Goal: Task Accomplishment & Management: Manage account settings

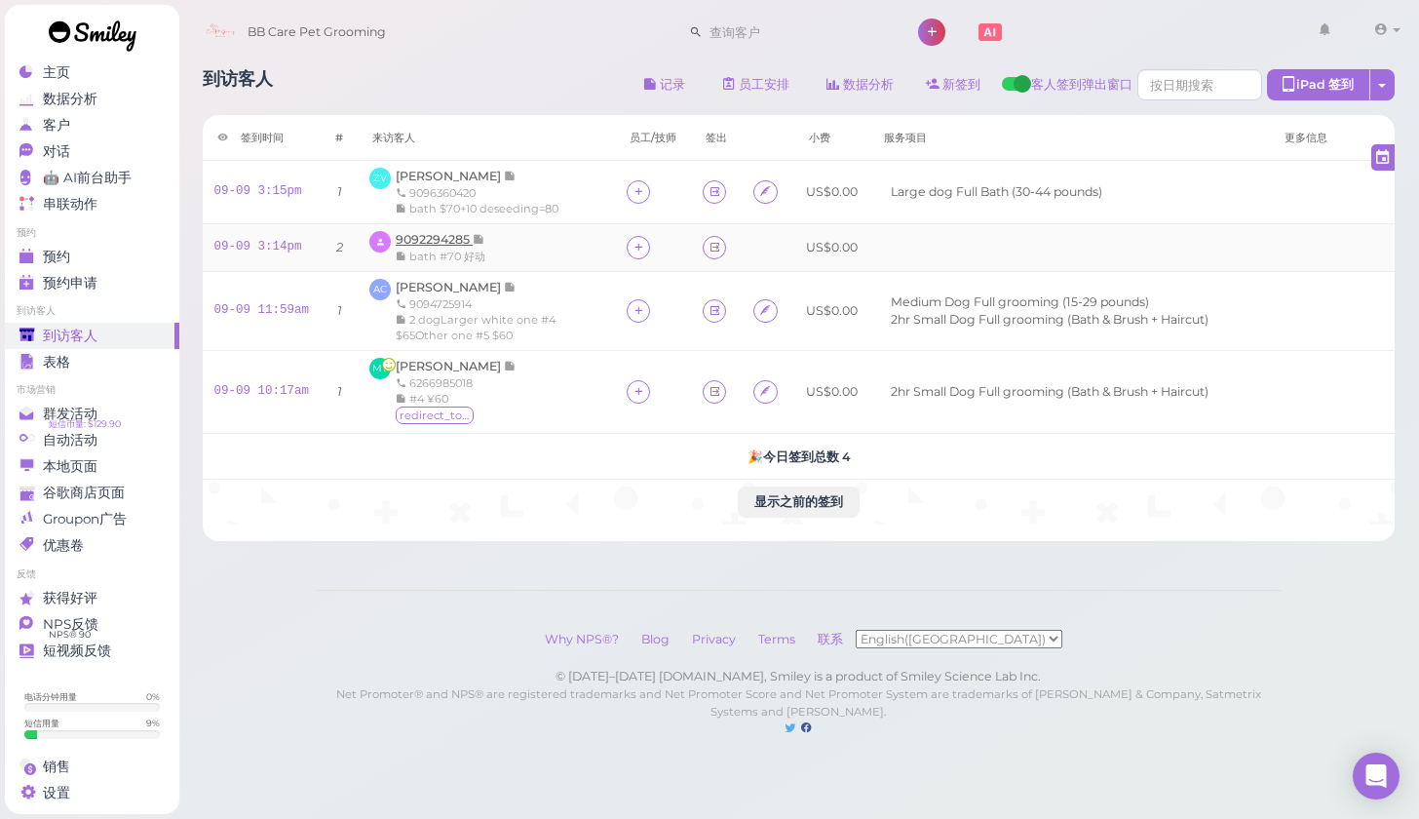
click at [424, 241] on span "9092294285" at bounding box center [434, 239] width 77 height 15
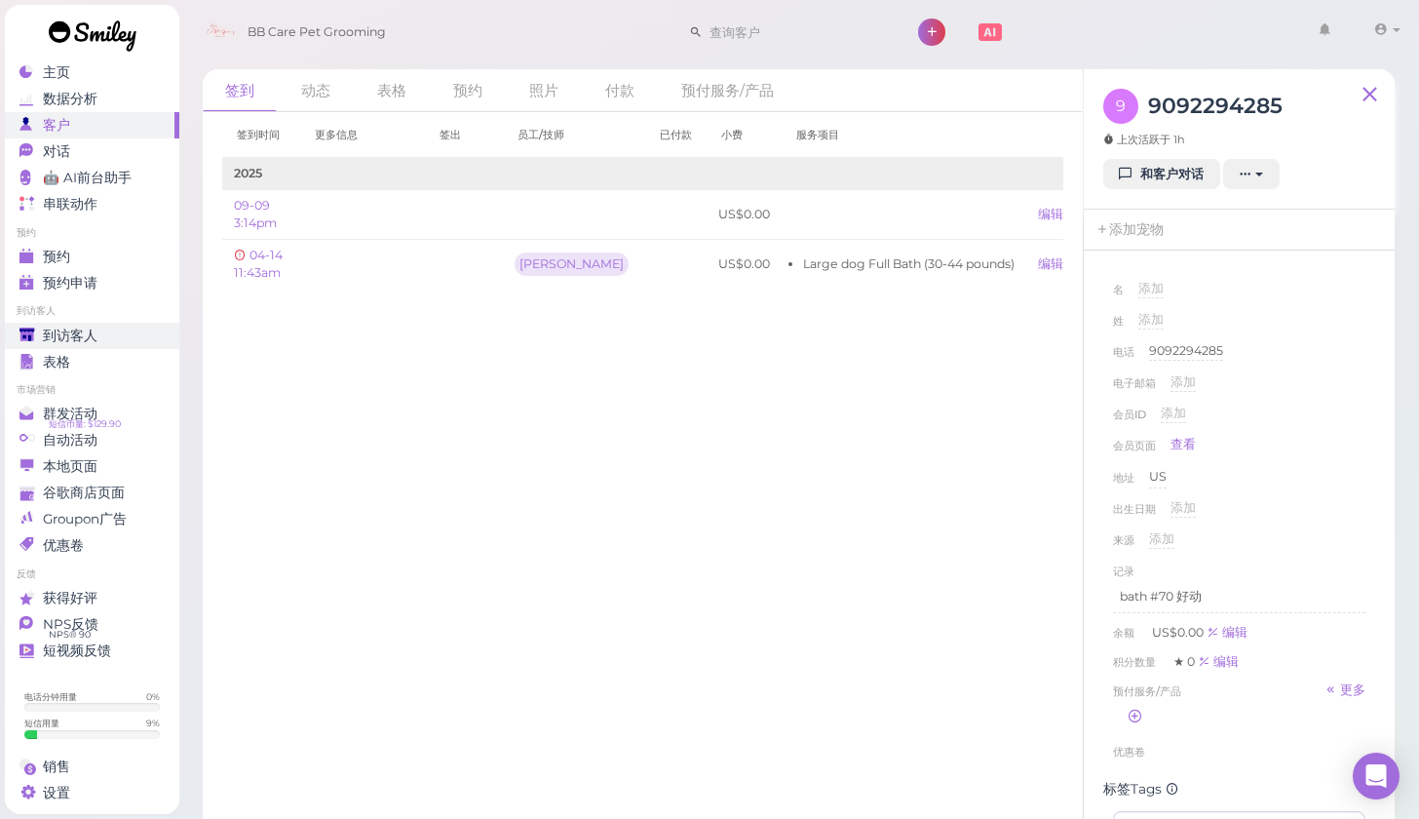
click at [55, 335] on span "到访客人" at bounding box center [70, 335] width 55 height 17
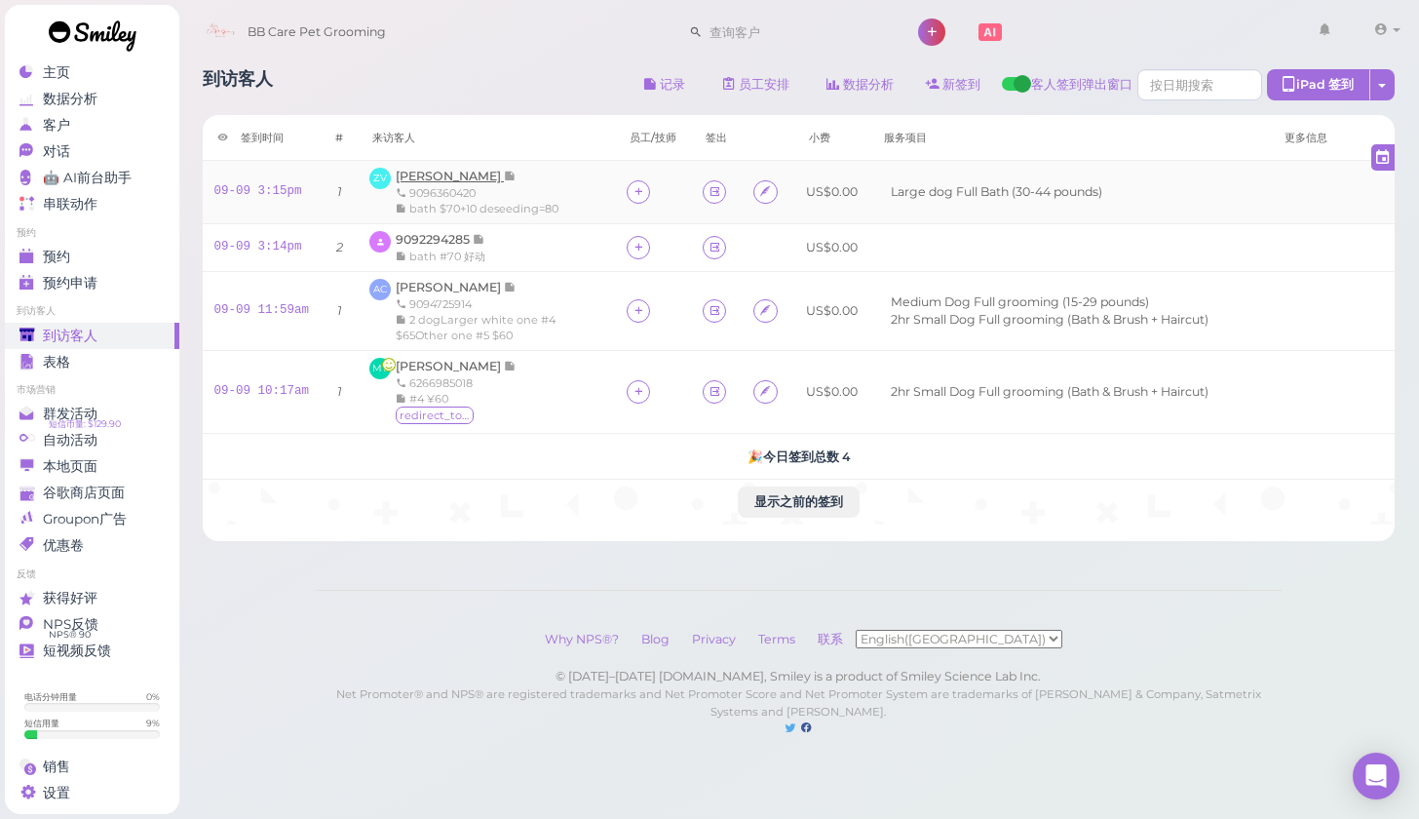
click at [428, 175] on span "[PERSON_NAME]" at bounding box center [450, 176] width 108 height 15
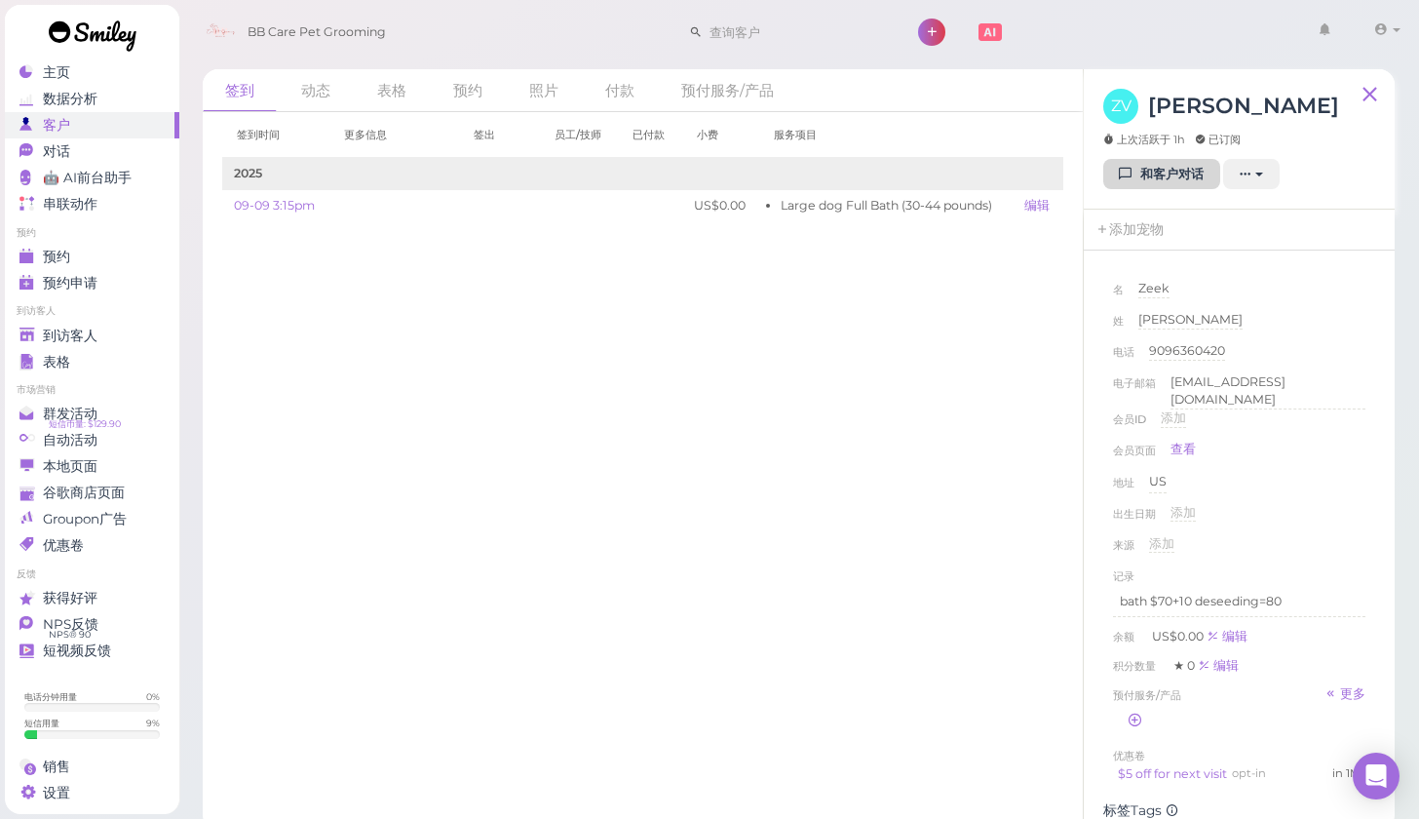
click at [1159, 170] on link "和客户对话" at bounding box center [1161, 174] width 117 height 31
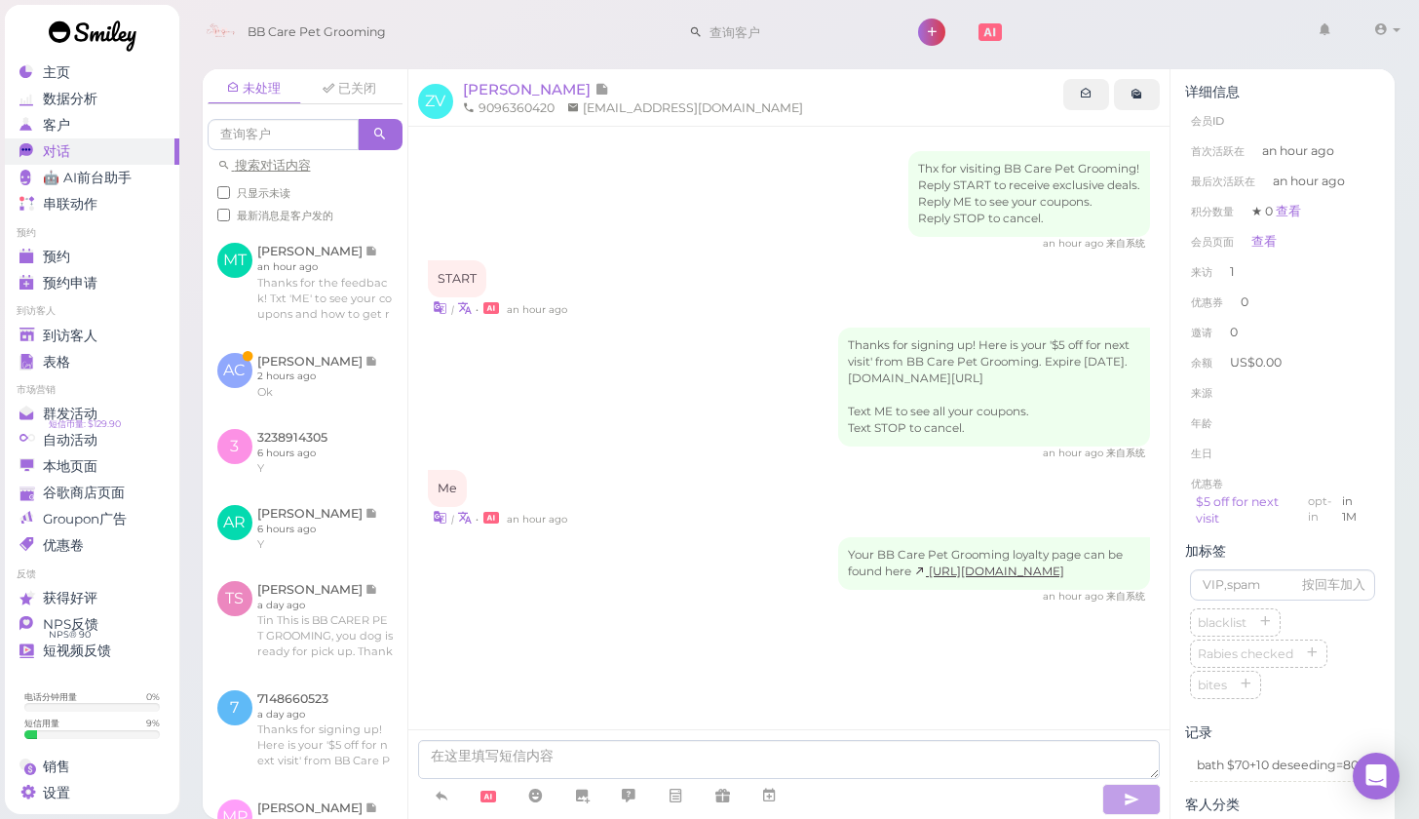
click at [1405, 385] on div "未处理 已关闭 搜索对话内容 只显示未读 最新消息是客户发的 MT [PERSON_NAME] an hour ago" at bounding box center [799, 437] width 1242 height 764
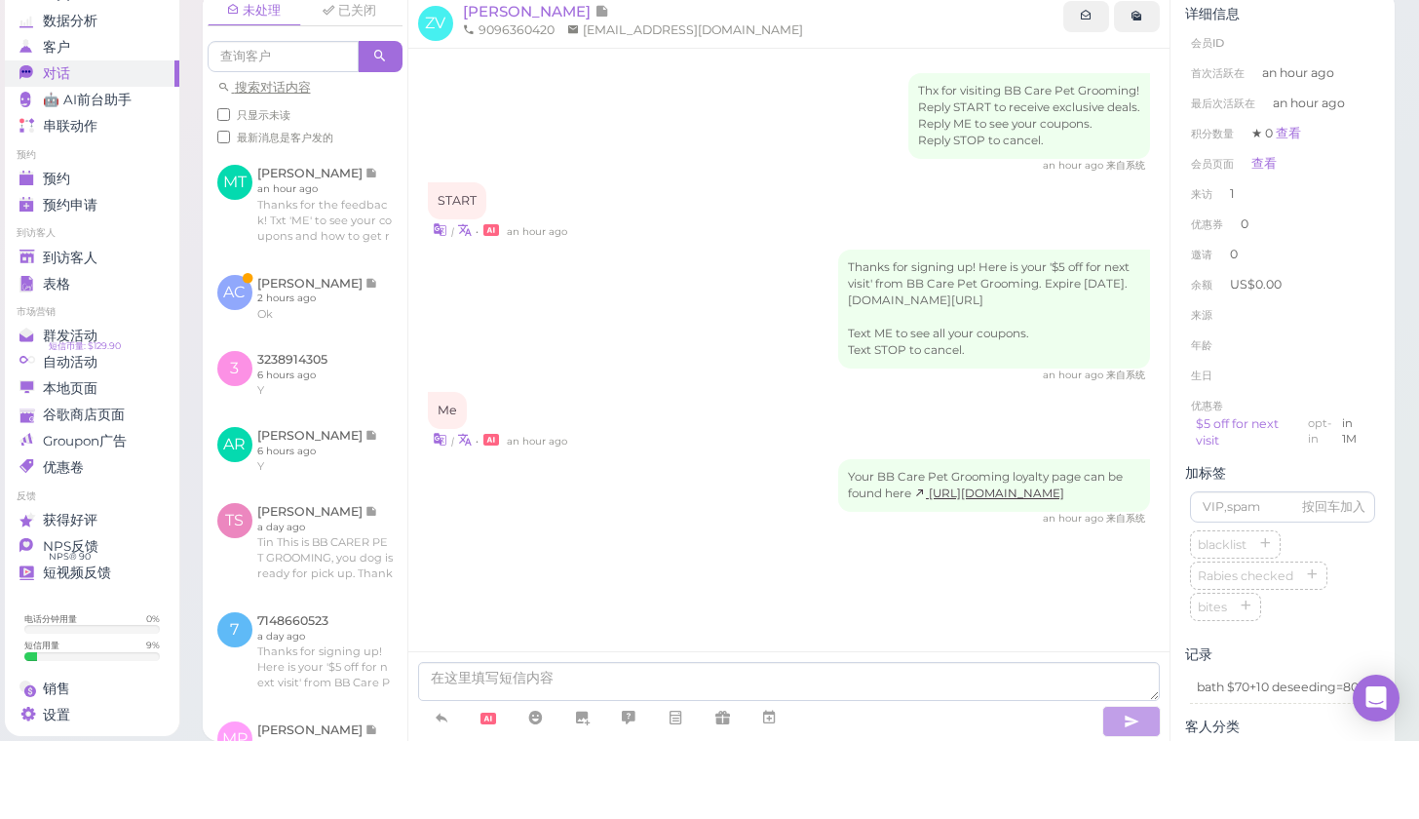
scroll to position [7, 0]
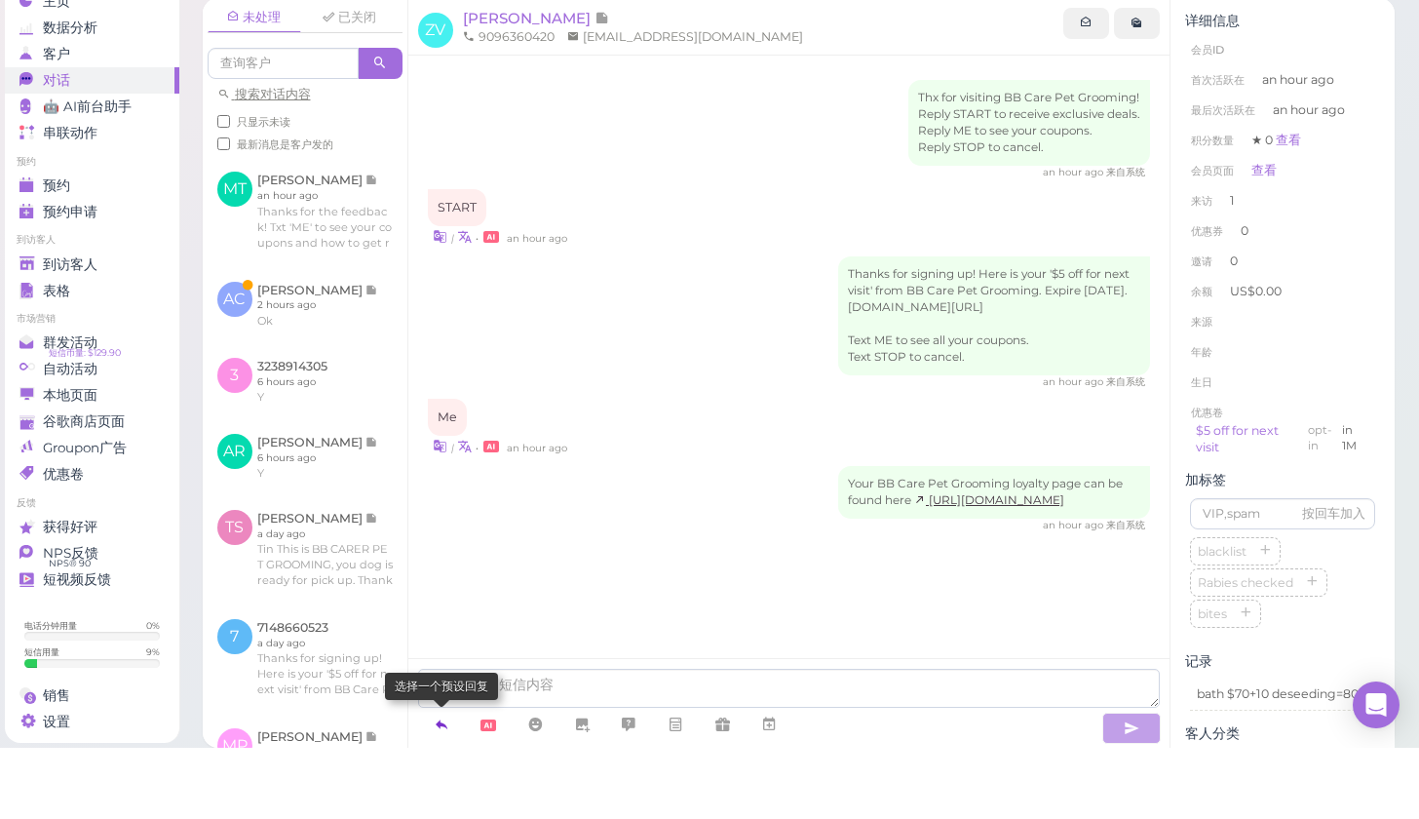
click at [440, 785] on icon at bounding box center [442, 794] width 16 height 19
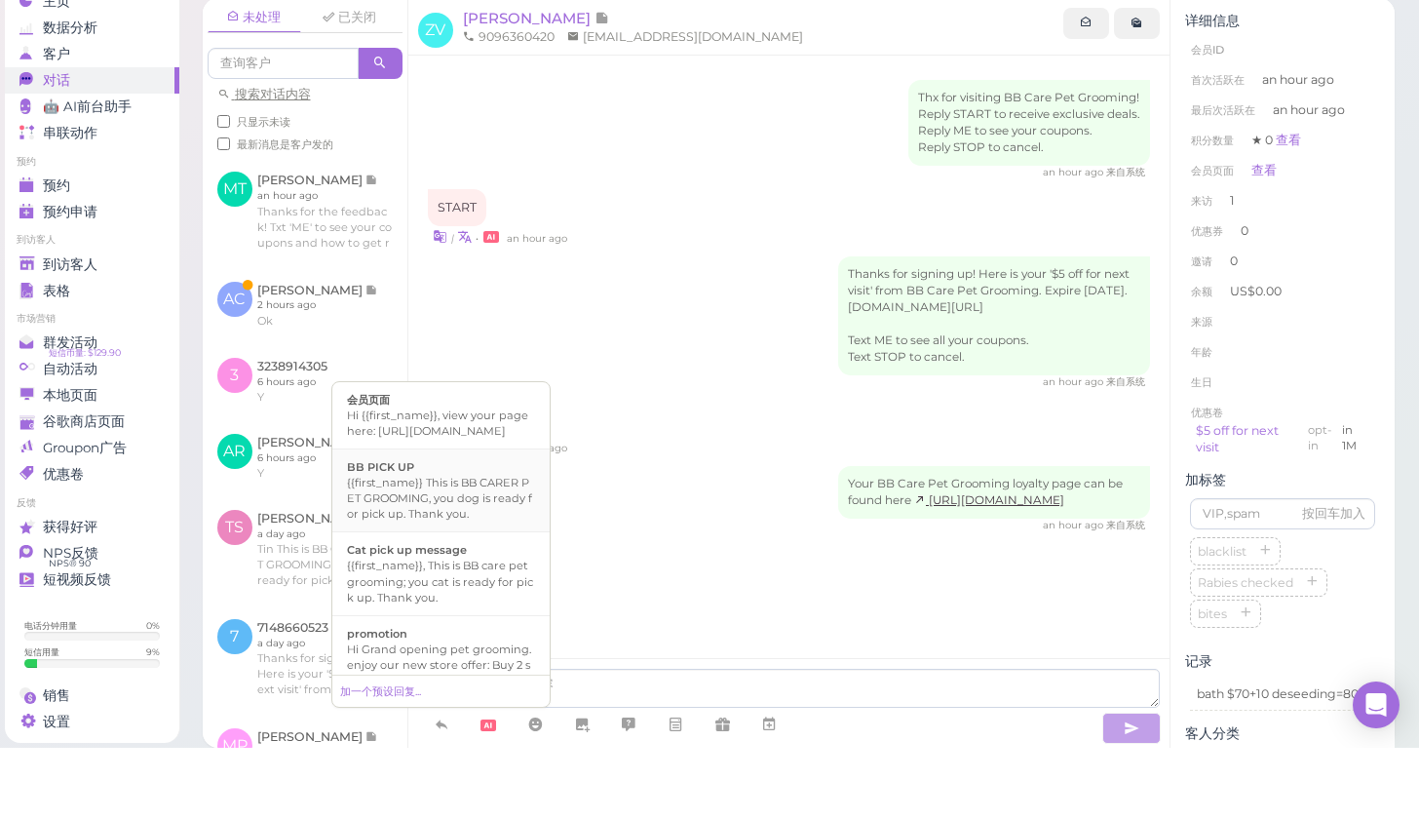
click at [507, 546] on div "{{first_name}} This is BB CARER PET GROOMING, you dog is ready for pick up. Tha…" at bounding box center [441, 569] width 188 height 47
type textarea "{{first_name}} This is BB CARER PET GROOMING, you dog is ready for pick up. Tha…"
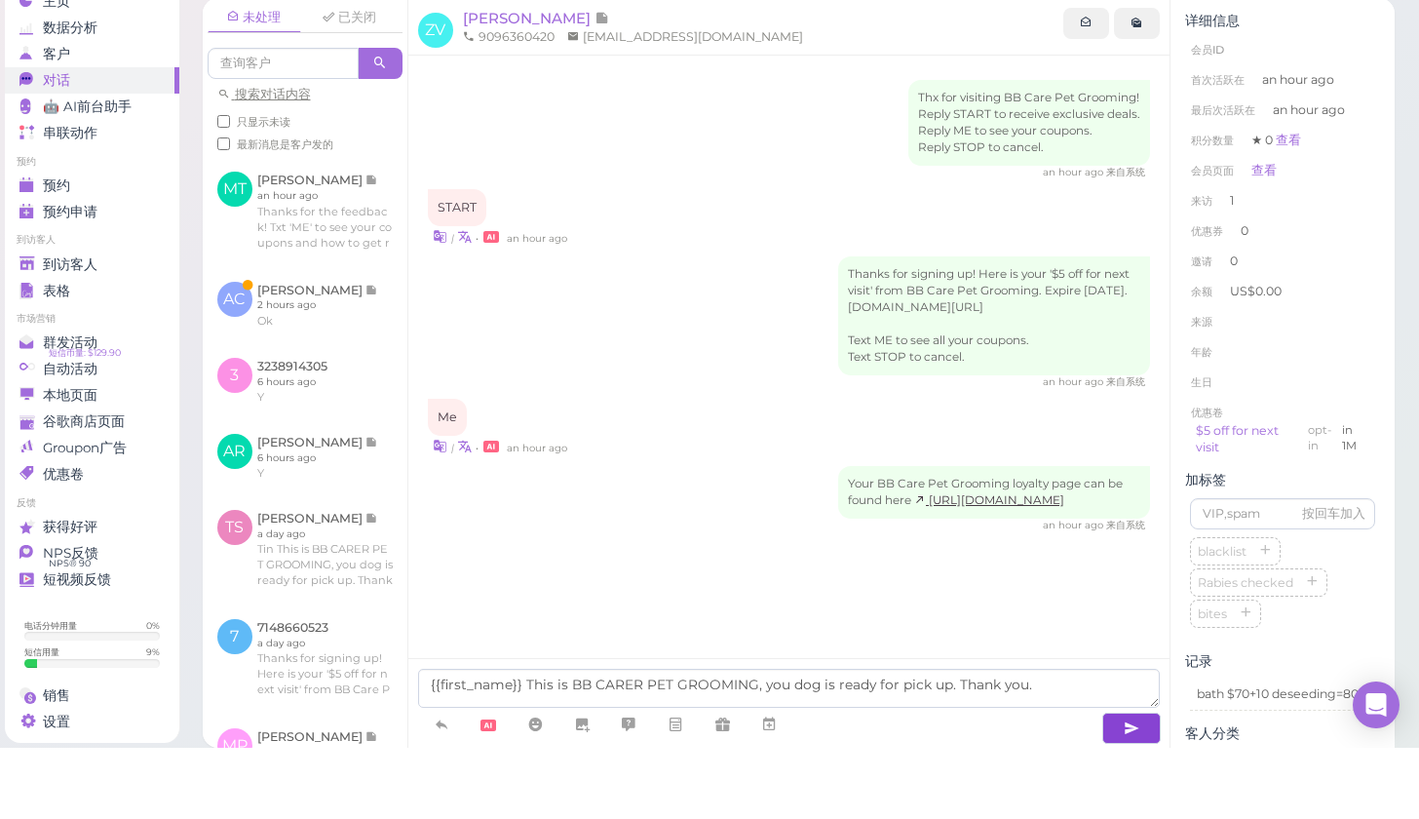
click at [1127, 789] on icon "button" at bounding box center [1132, 798] width 16 height 19
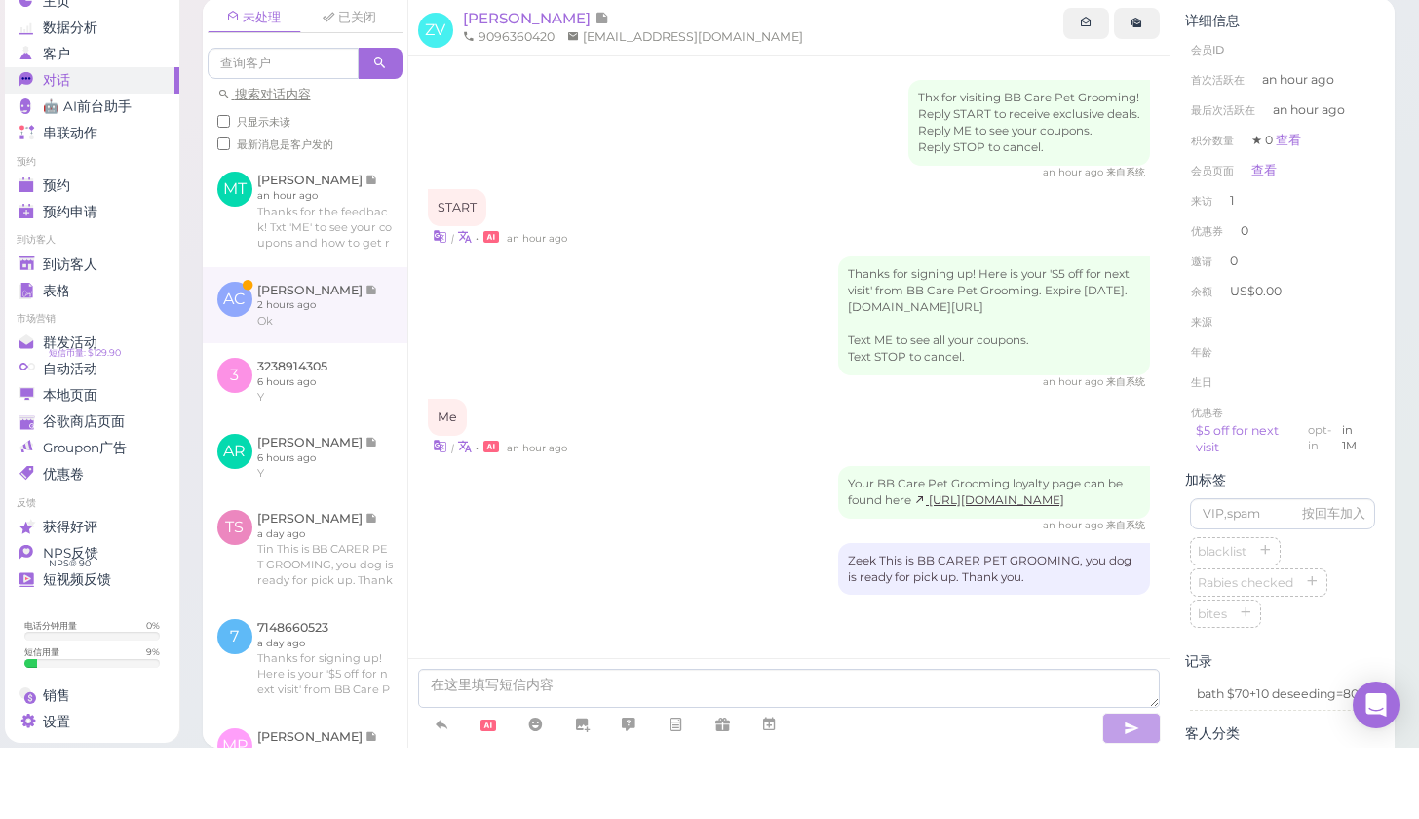
click at [278, 338] on link at bounding box center [305, 376] width 205 height 76
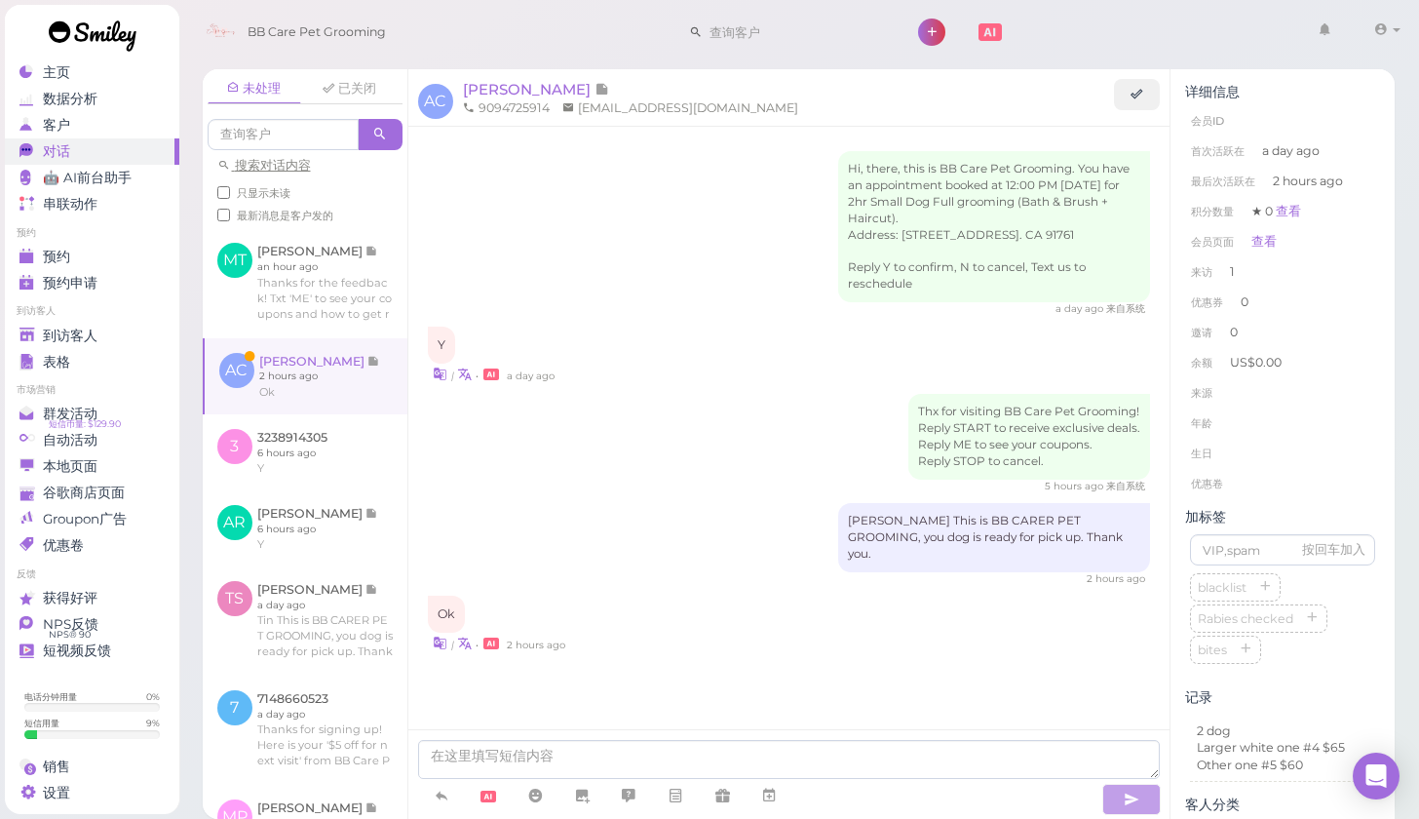
click at [252, 376] on link at bounding box center [306, 376] width 203 height 76
click at [107, 337] on div "到访客人" at bounding box center [89, 335] width 140 height 17
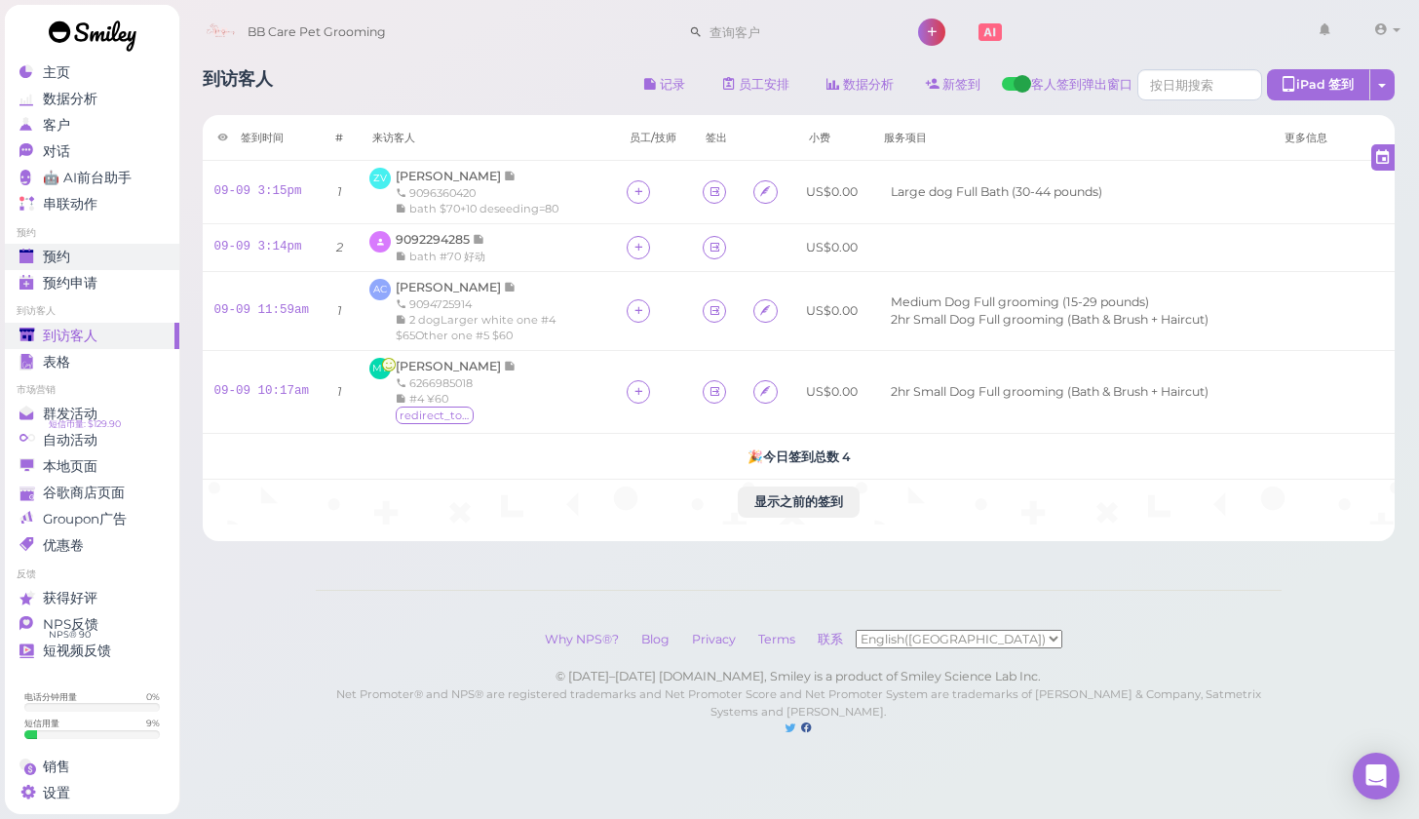
click at [72, 252] on div "预约" at bounding box center [89, 257] width 140 height 17
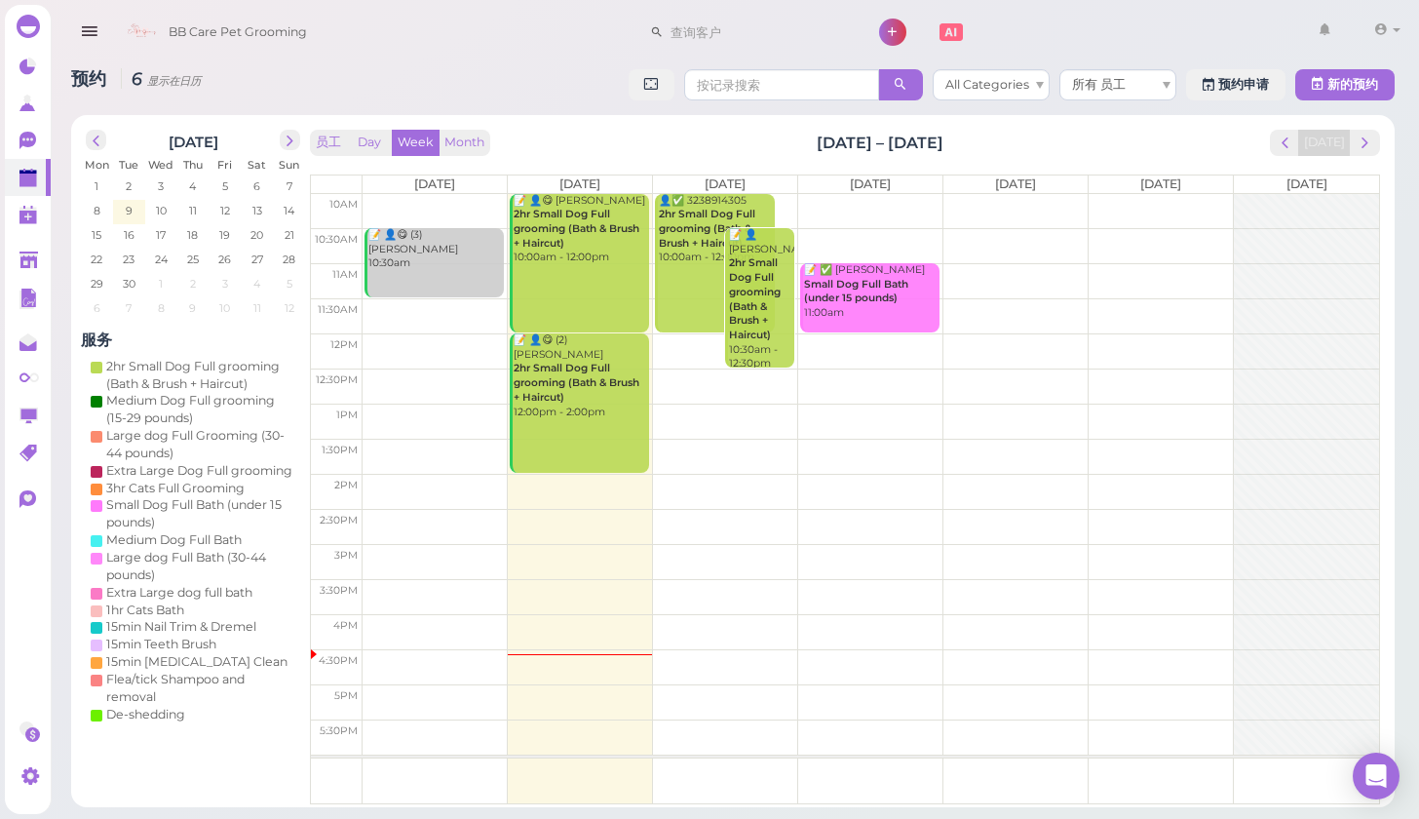
click at [796, 263] on td at bounding box center [871, 280] width 1016 height 35
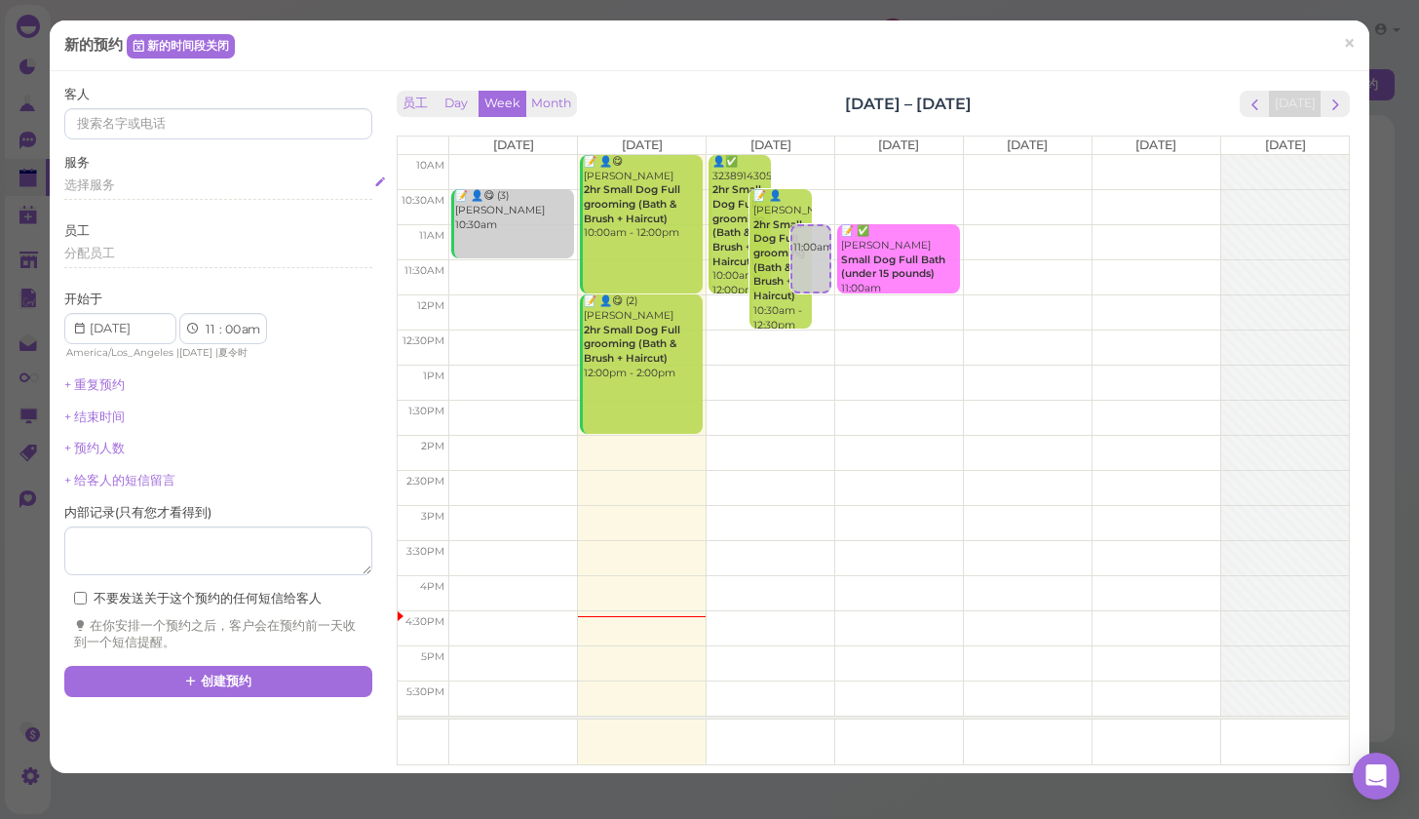
click at [88, 183] on span "选择服务" at bounding box center [89, 184] width 51 height 15
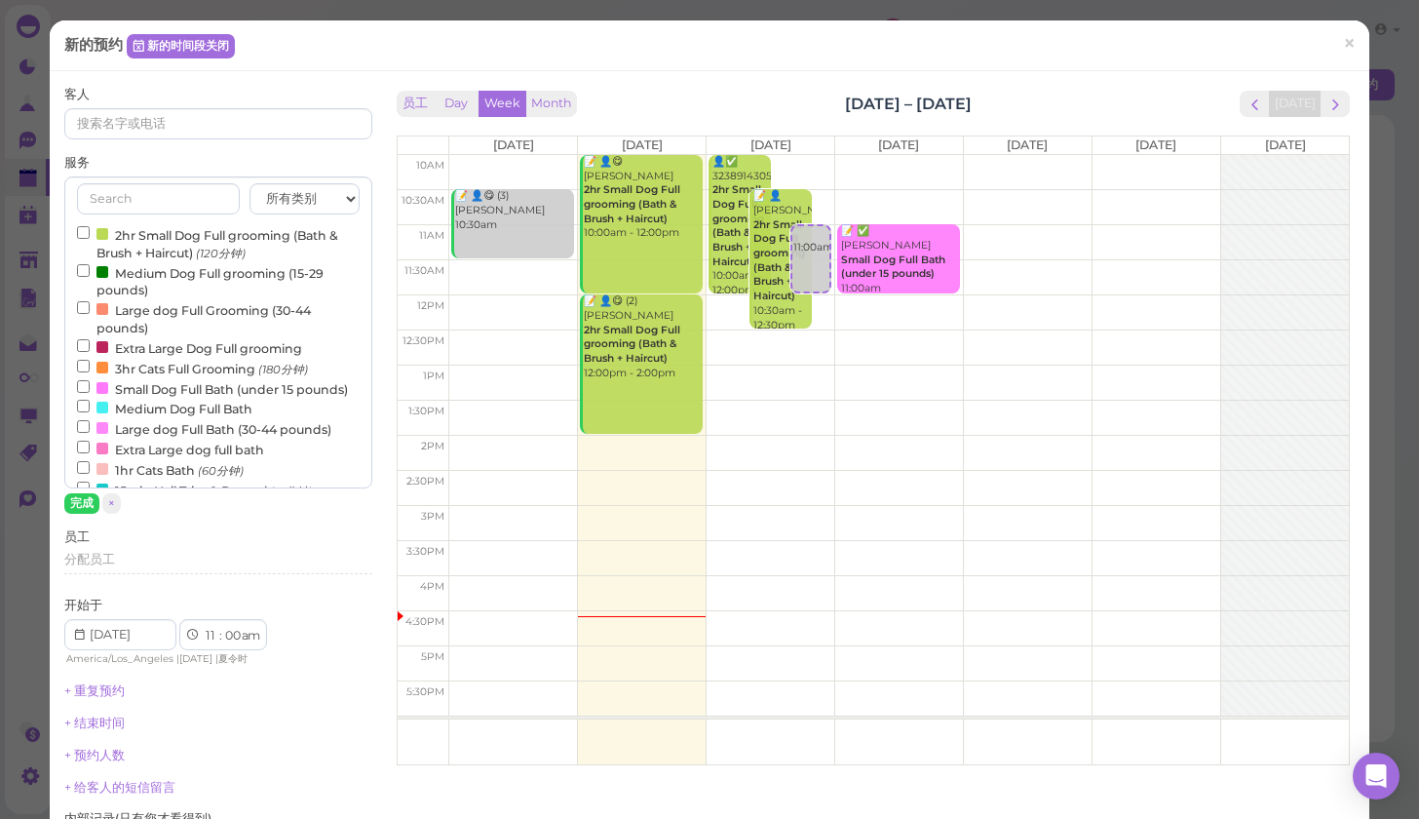
click at [84, 229] on input "2hr Small Dog Full grooming (Bath & Brush + Haircut) (120分钟)" at bounding box center [83, 232] width 13 height 13
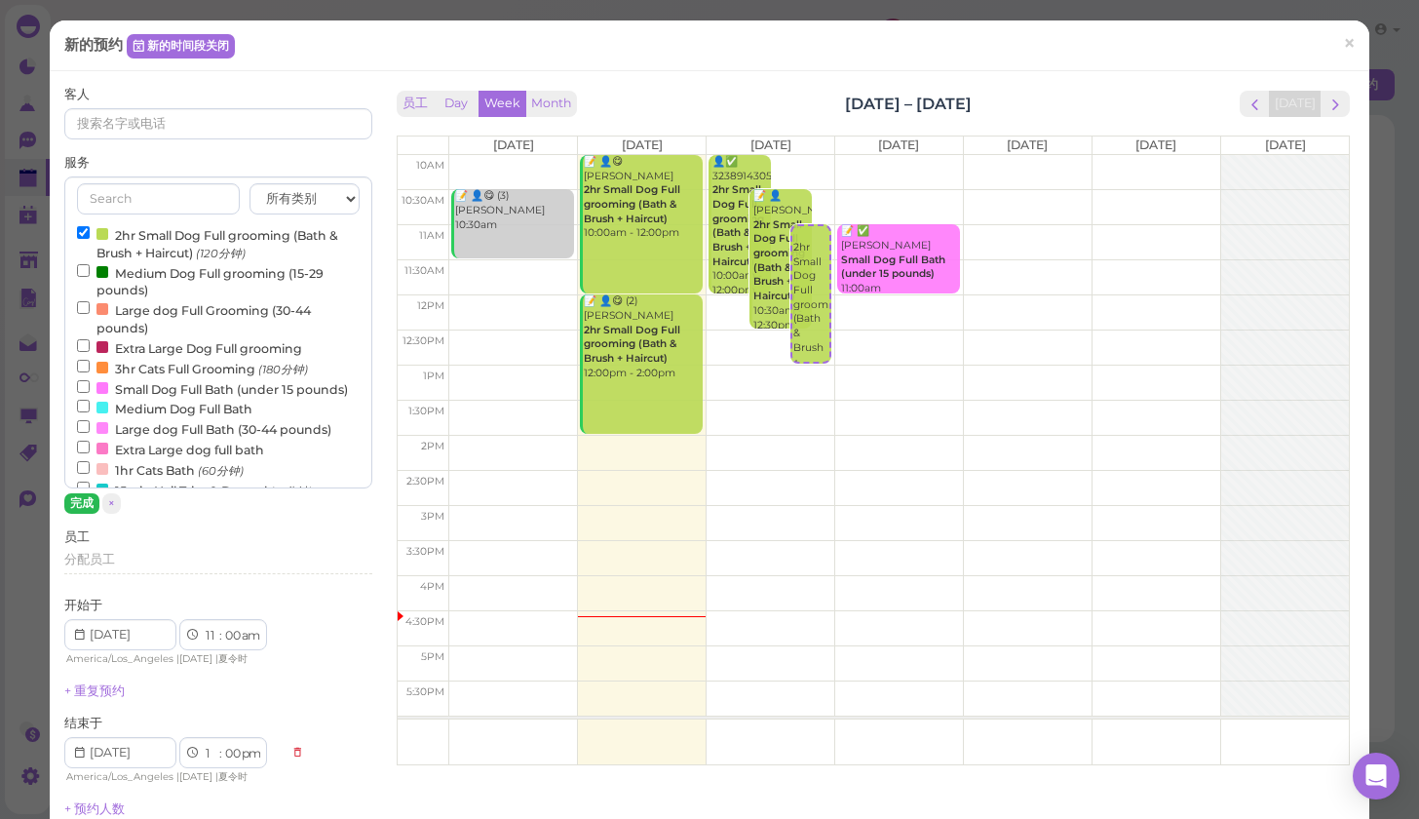
click at [80, 501] on button "完成" at bounding box center [81, 503] width 35 height 20
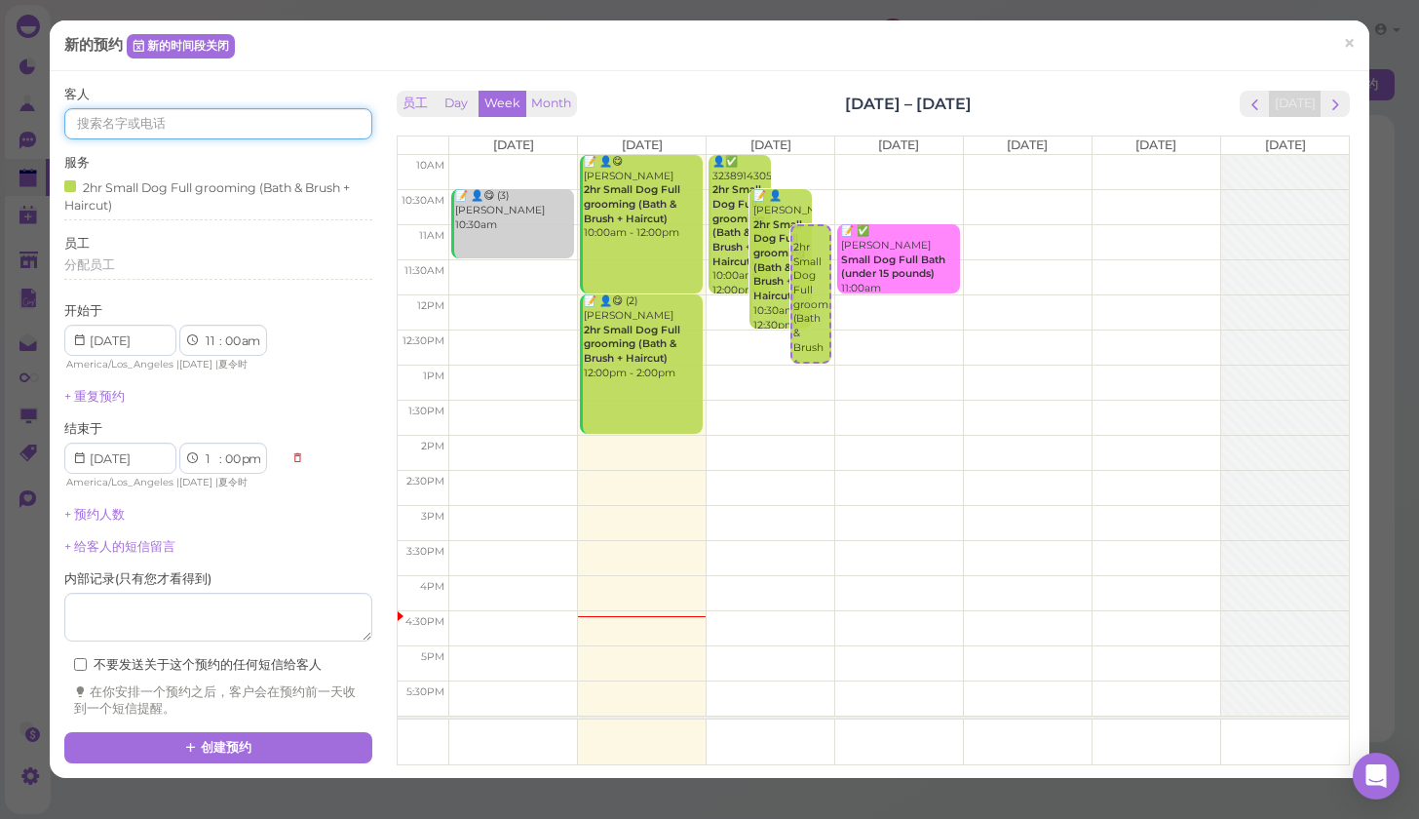
click at [149, 121] on input at bounding box center [218, 123] width 308 height 31
type input "9092087481"
click at [143, 174] on div "🐶 coco" at bounding box center [113, 177] width 66 height 14
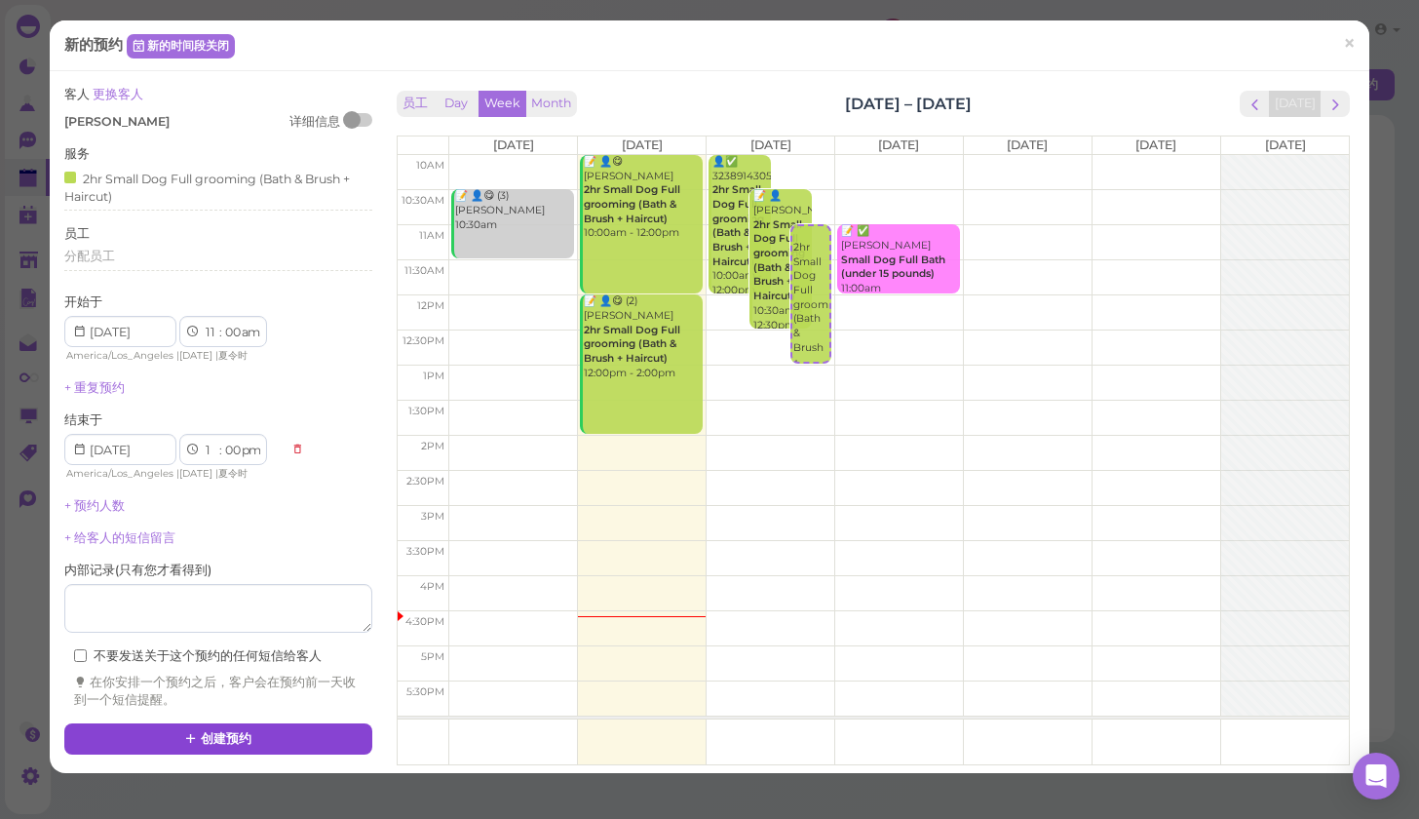
click at [288, 723] on button "创建预约" at bounding box center [218, 738] width 308 height 31
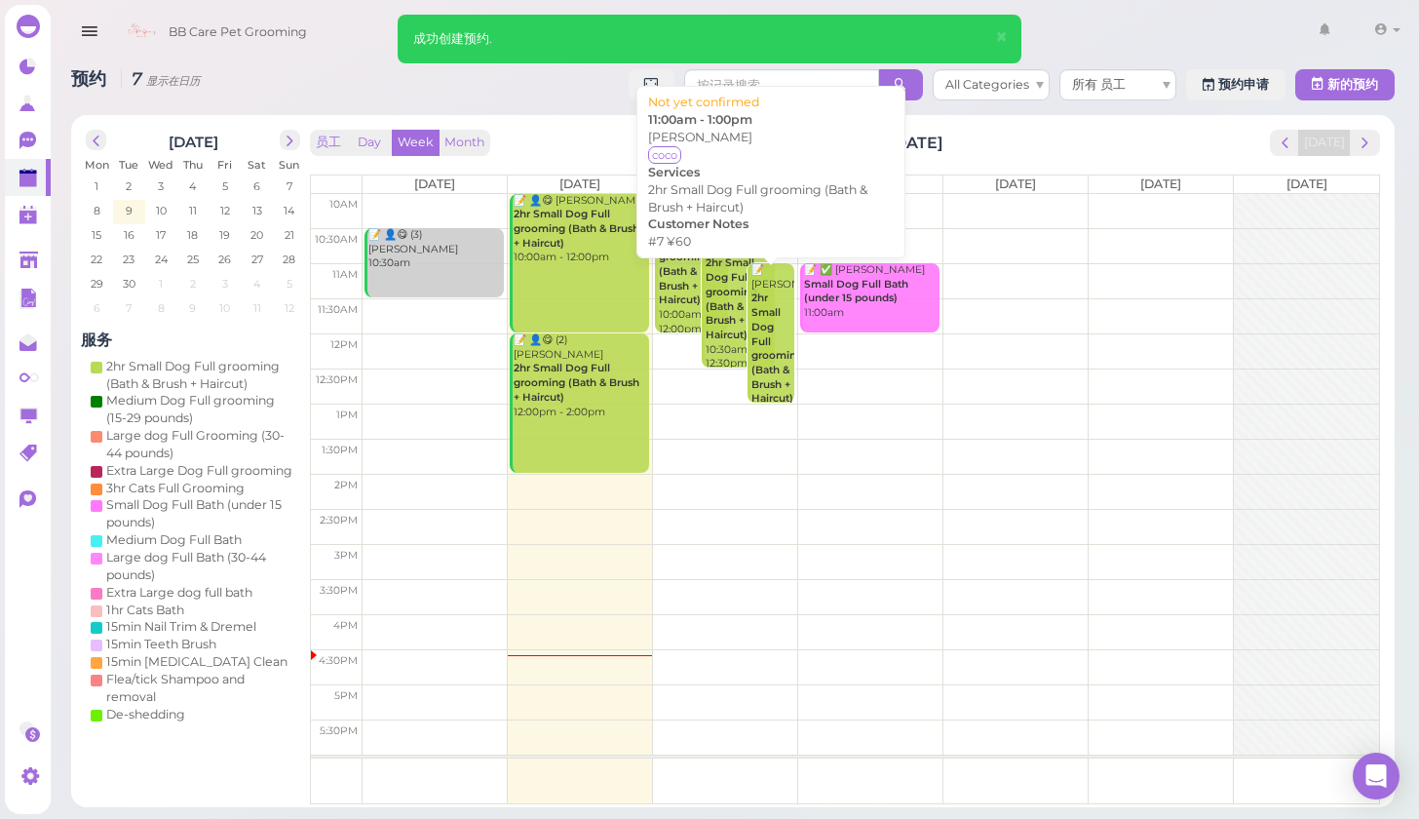
click at [771, 372] on b "2hr Small Dog Full grooming (Bath & Brush + Haircut)" at bounding box center [777, 347] width 52 height 113
